Goal: Transaction & Acquisition: Purchase product/service

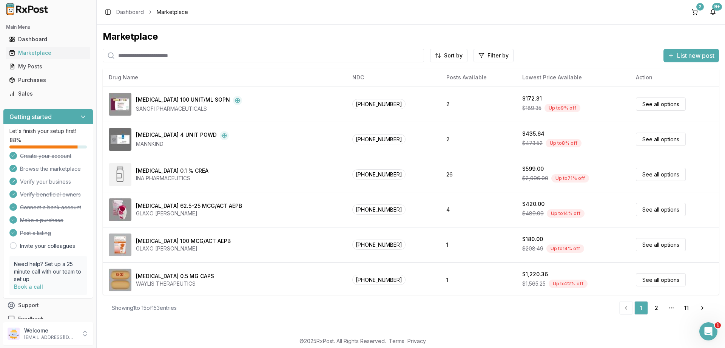
click at [165, 55] on input "search" at bounding box center [263, 56] width 321 height 14
paste input "**********"
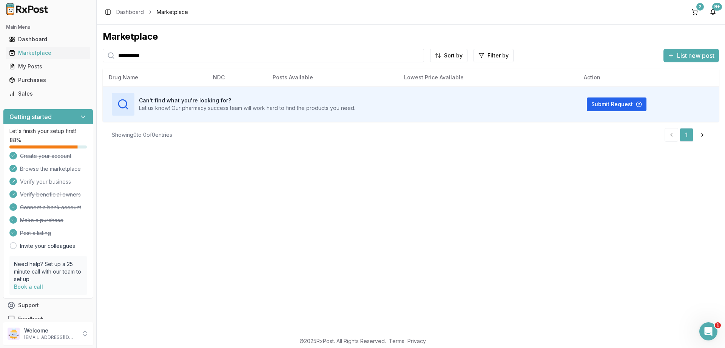
click at [166, 56] on input "**********" at bounding box center [263, 56] width 321 height 14
paste input "search"
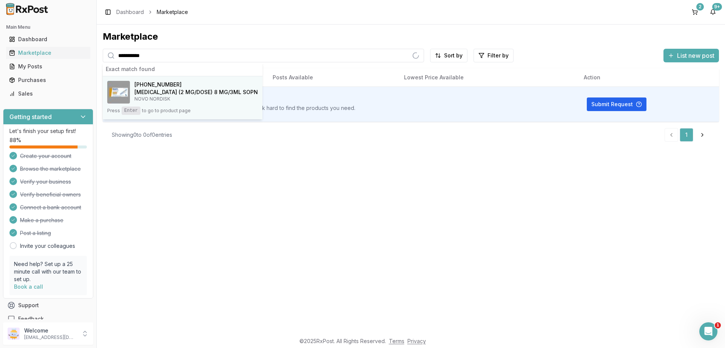
type input "**********"
click at [143, 88] on span "[PHONE_NUMBER]" at bounding box center [157, 85] width 47 height 8
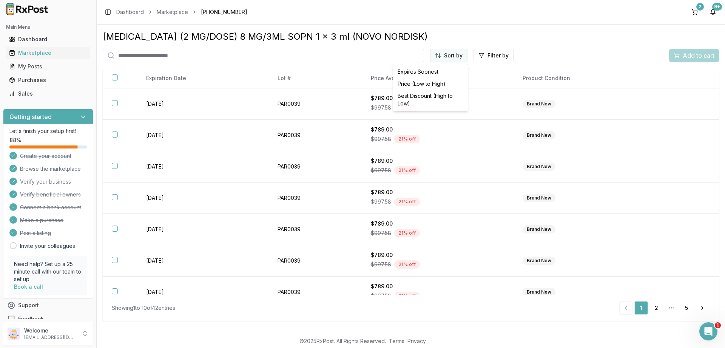
click at [454, 54] on html "Main Menu Dashboard Marketplace My Posts Purchases Sales Getting started Let's …" at bounding box center [362, 174] width 725 height 348
click at [430, 83] on div "Price (Low to High)" at bounding box center [431, 84] width 72 height 12
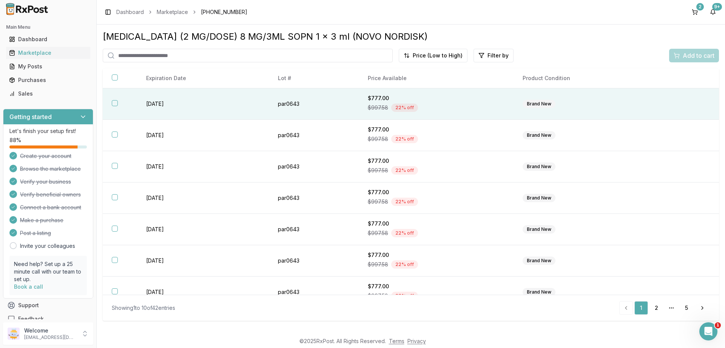
click at [116, 101] on button "button" at bounding box center [115, 103] width 6 height 6
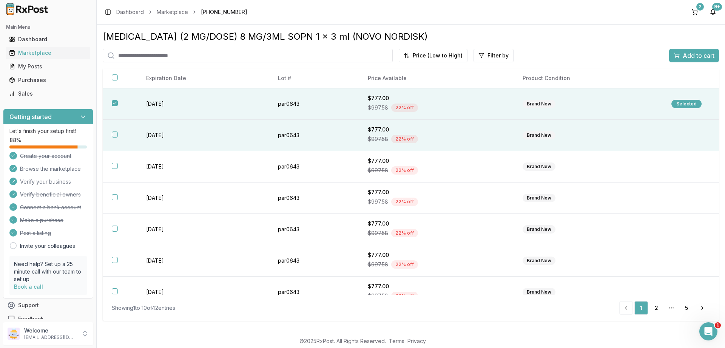
click at [115, 132] on button "button" at bounding box center [115, 134] width 6 height 6
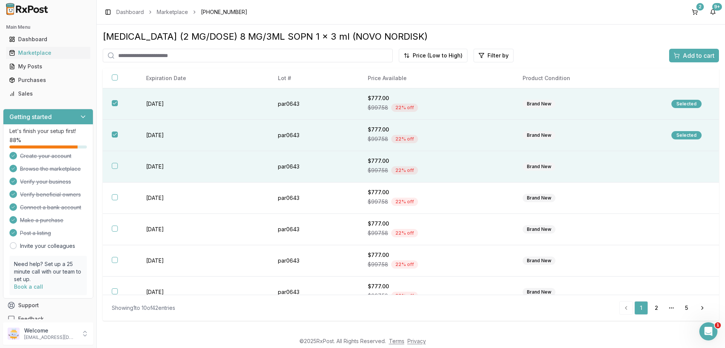
click at [119, 166] on th at bounding box center [120, 166] width 34 height 31
click at [683, 53] on span "Add to cart" at bounding box center [699, 55] width 32 height 9
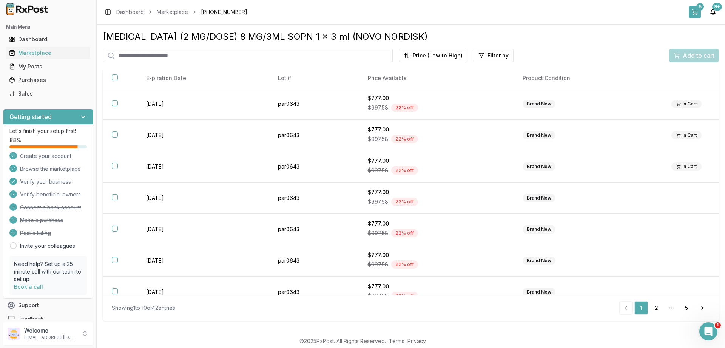
click at [694, 11] on button "5" at bounding box center [695, 12] width 12 height 12
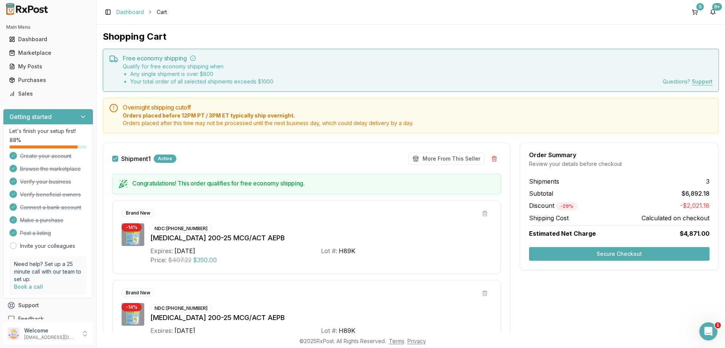
click at [127, 12] on link "Dashboard" at bounding box center [130, 12] width 28 height 8
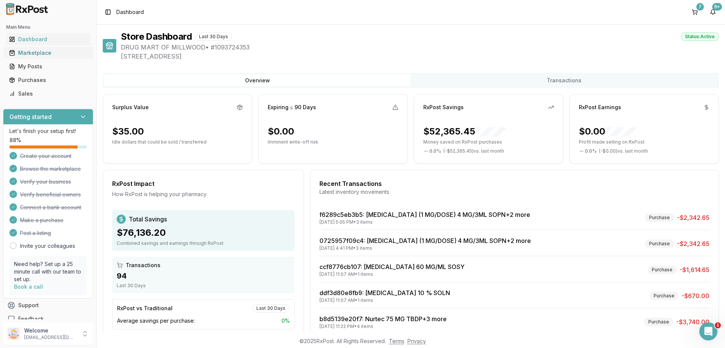
click at [28, 57] on link "Marketplace" at bounding box center [48, 53] width 84 height 14
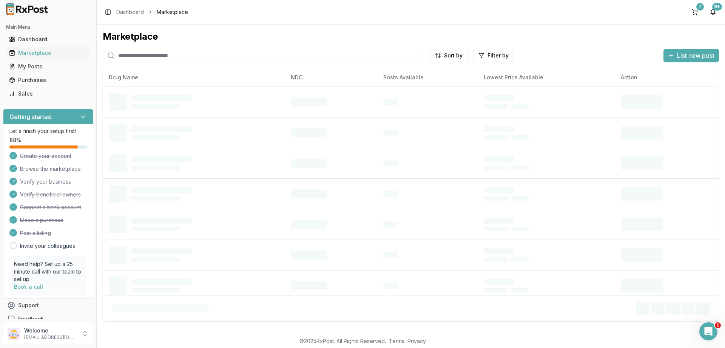
click at [172, 54] on input "search" at bounding box center [263, 56] width 321 height 14
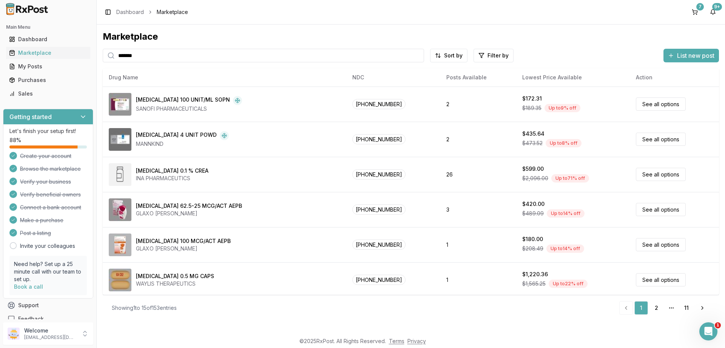
type input "*******"
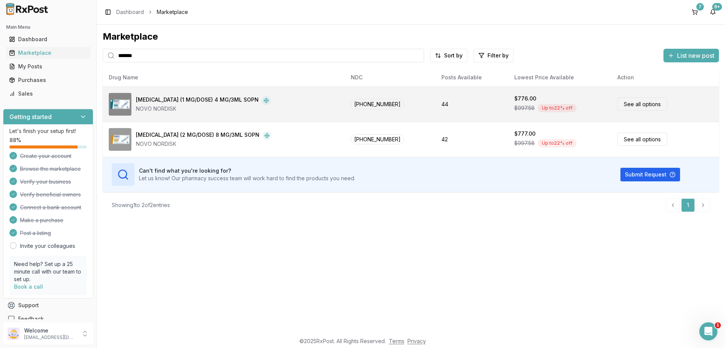
click at [406, 97] on td "[PHONE_NUMBER]" at bounding box center [390, 103] width 91 height 35
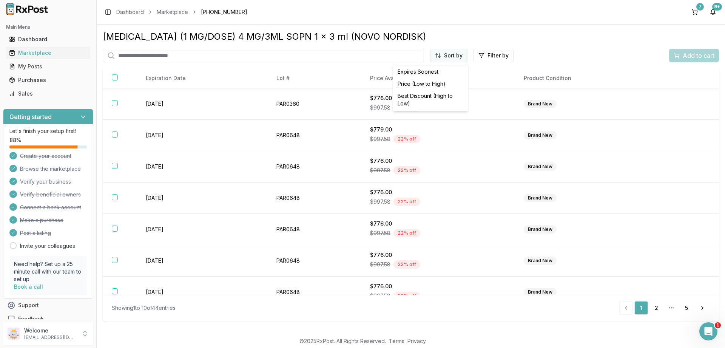
click at [459, 53] on html "Main Menu Dashboard Marketplace My Posts Purchases Sales Getting started Let's …" at bounding box center [362, 174] width 725 height 348
click at [429, 83] on div "Price (Low to High)" at bounding box center [431, 84] width 72 height 12
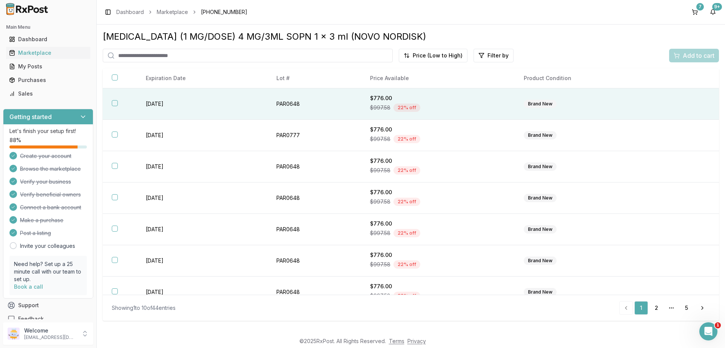
click at [115, 106] on button "button" at bounding box center [115, 103] width 6 height 6
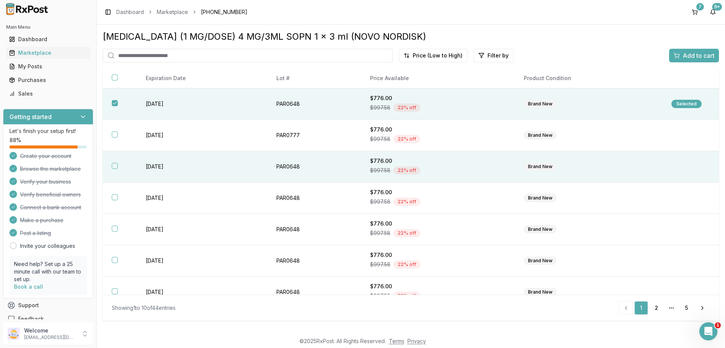
click at [113, 163] on th at bounding box center [120, 166] width 34 height 31
click at [676, 50] on button "Add to cart" at bounding box center [694, 56] width 50 height 14
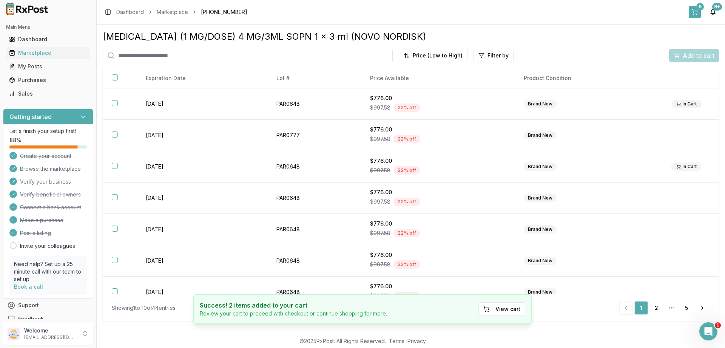
click at [700, 9] on div "9" at bounding box center [700, 7] width 8 height 8
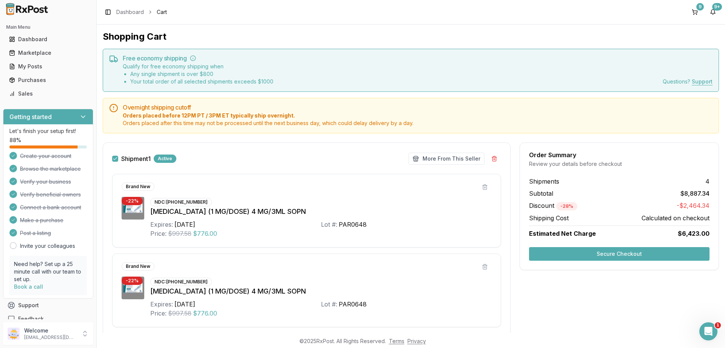
click at [632, 256] on button "Secure Checkout" at bounding box center [619, 254] width 180 height 14
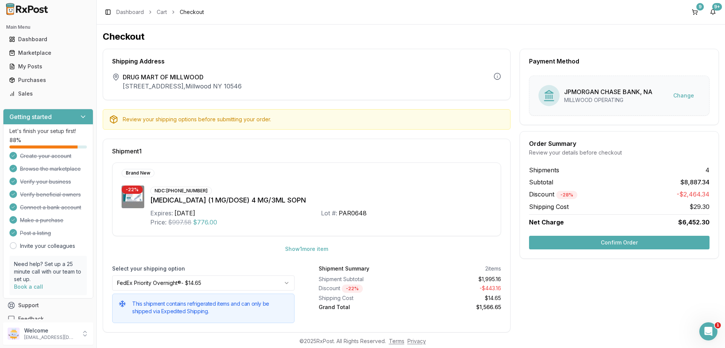
click at [627, 244] on button "Confirm Order" at bounding box center [619, 243] width 180 height 14
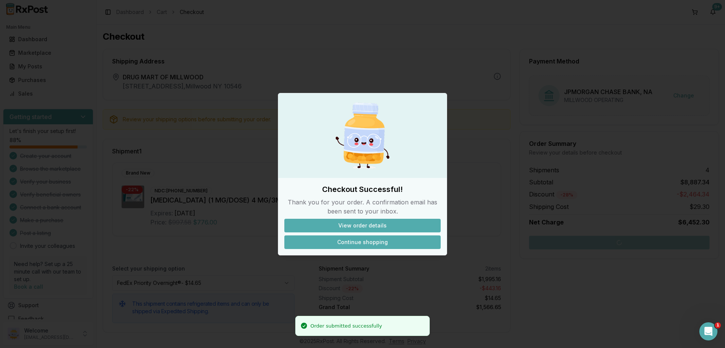
click at [388, 240] on button "Continue shopping" at bounding box center [362, 242] width 156 height 14
